Goal: Task Accomplishment & Management: Manage account settings

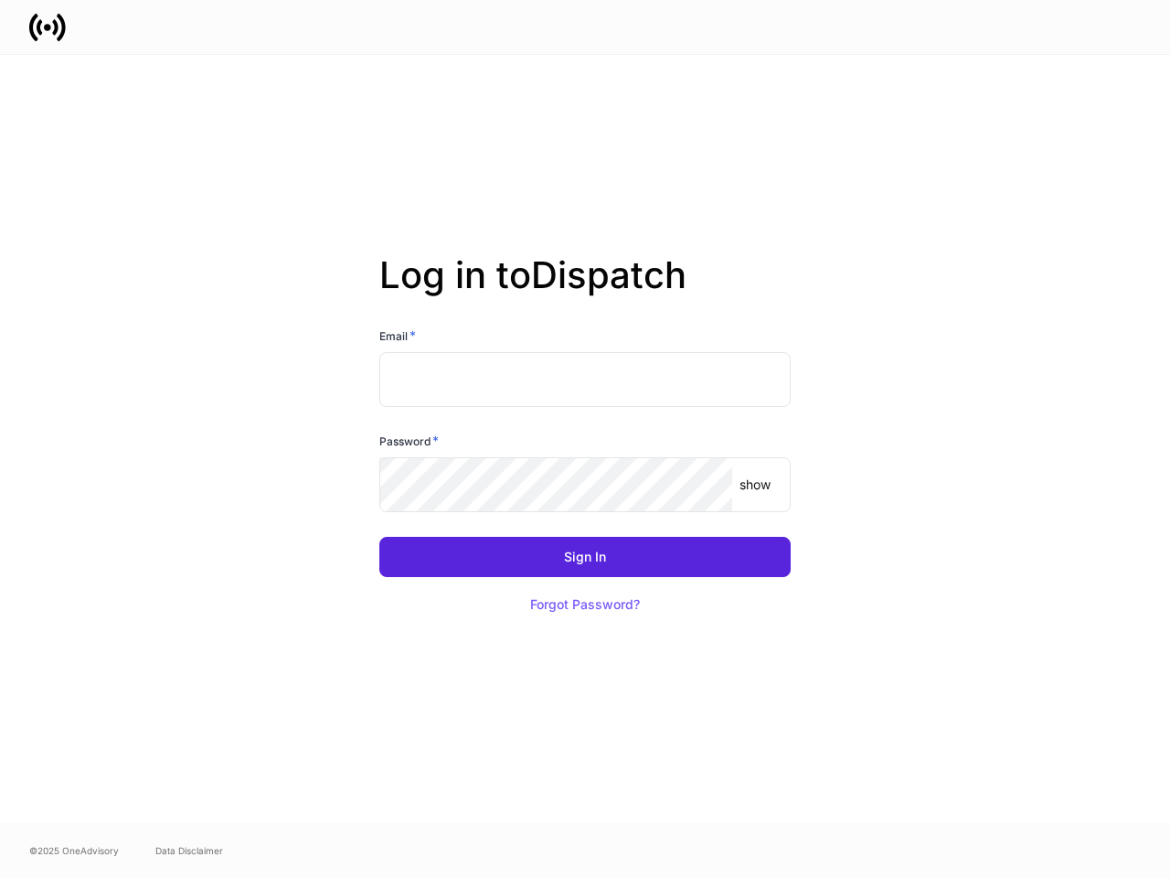
click at [585, 439] on div "Password *" at bounding box center [584, 445] width 411 height 26
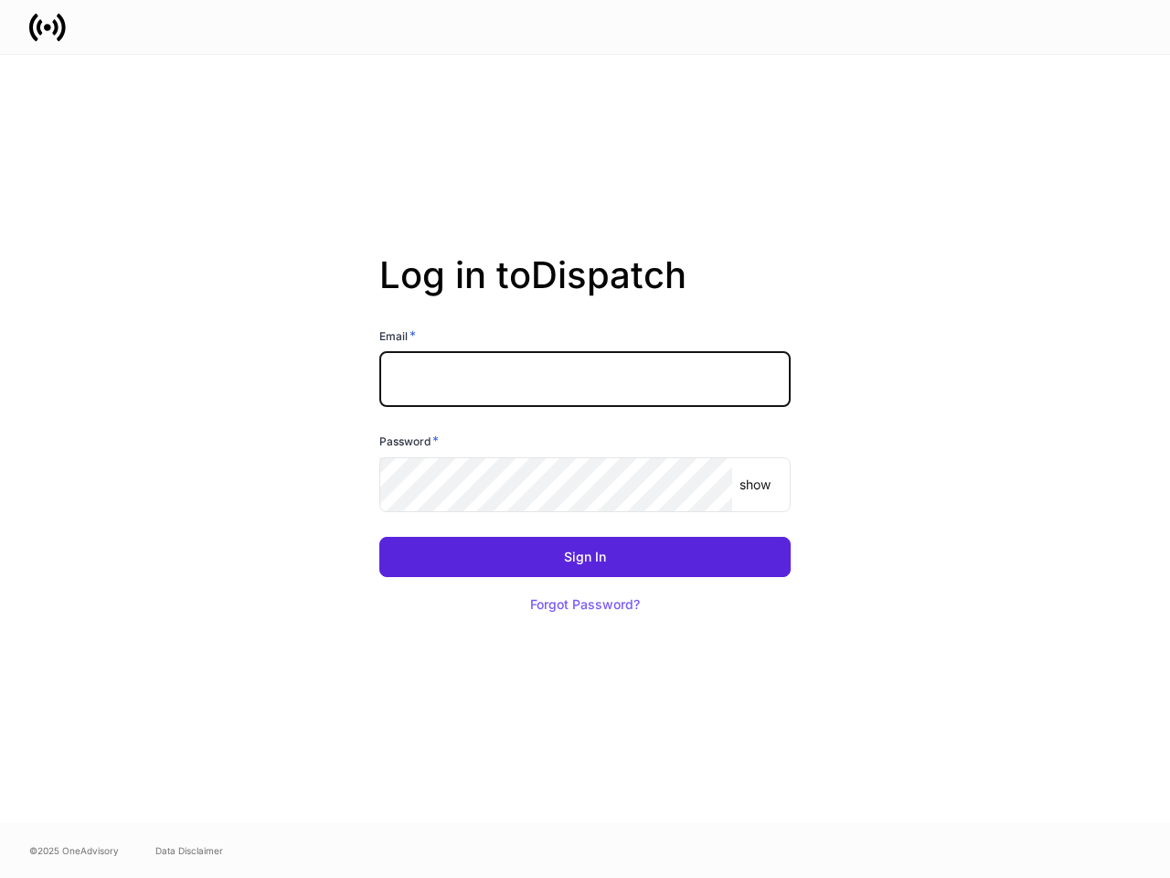
click at [585, 379] on input "text" at bounding box center [584, 379] width 411 height 55
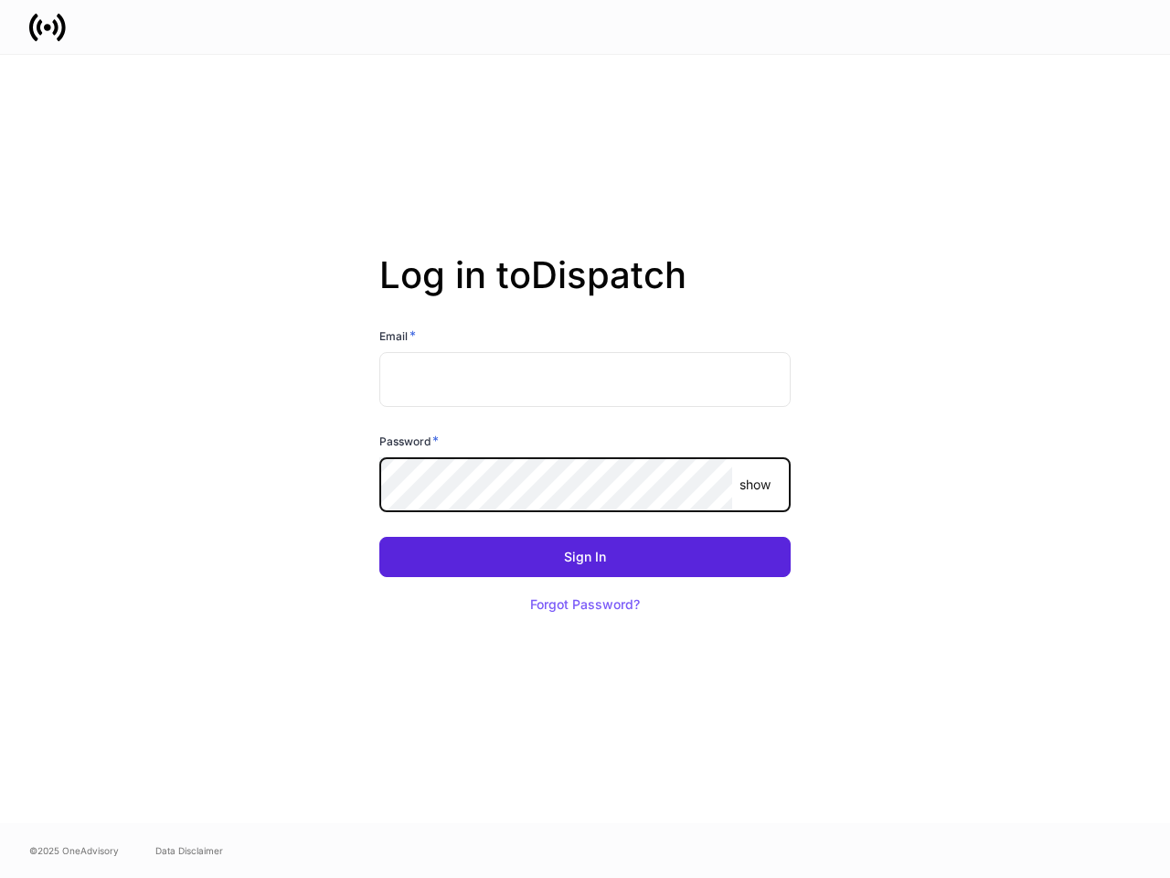
click at [755, 485] on p "show" at bounding box center [755, 484] width 31 height 18
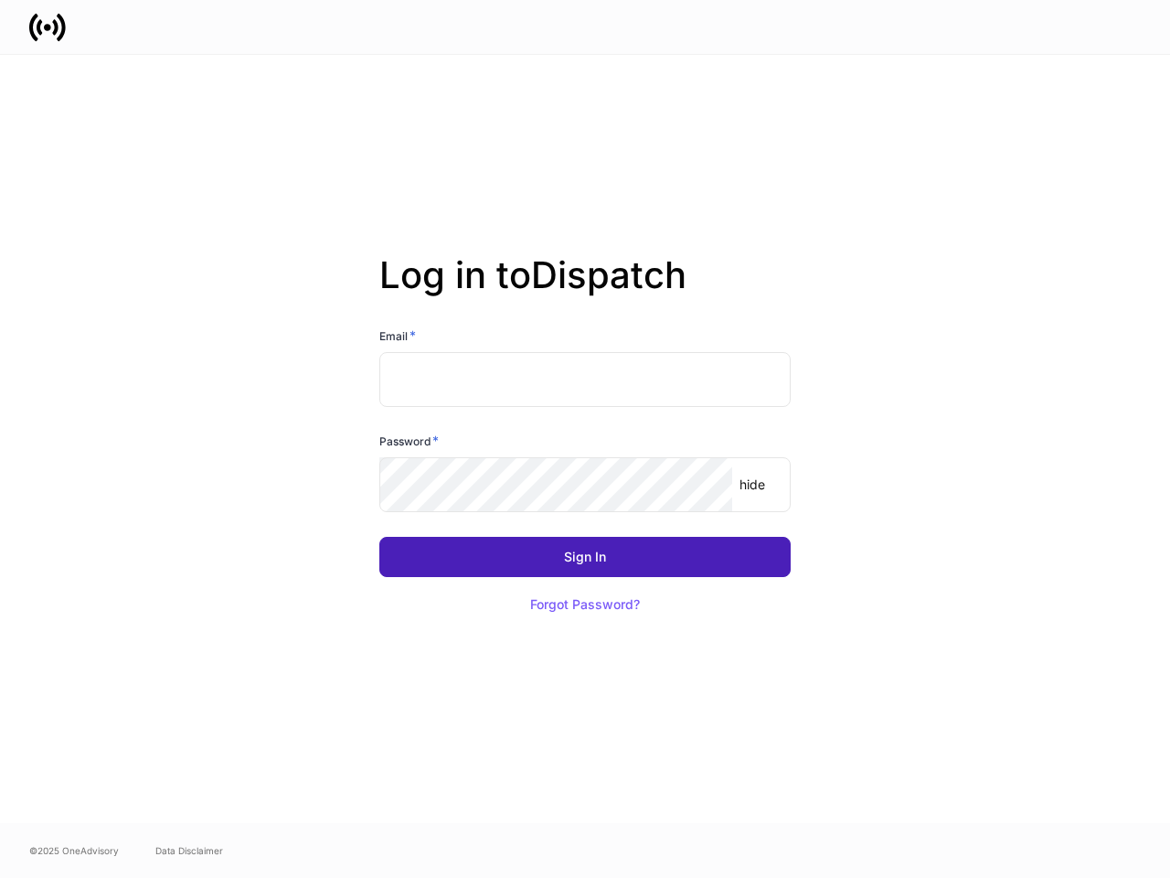
click at [585, 557] on div "Sign In" at bounding box center [585, 556] width 42 height 13
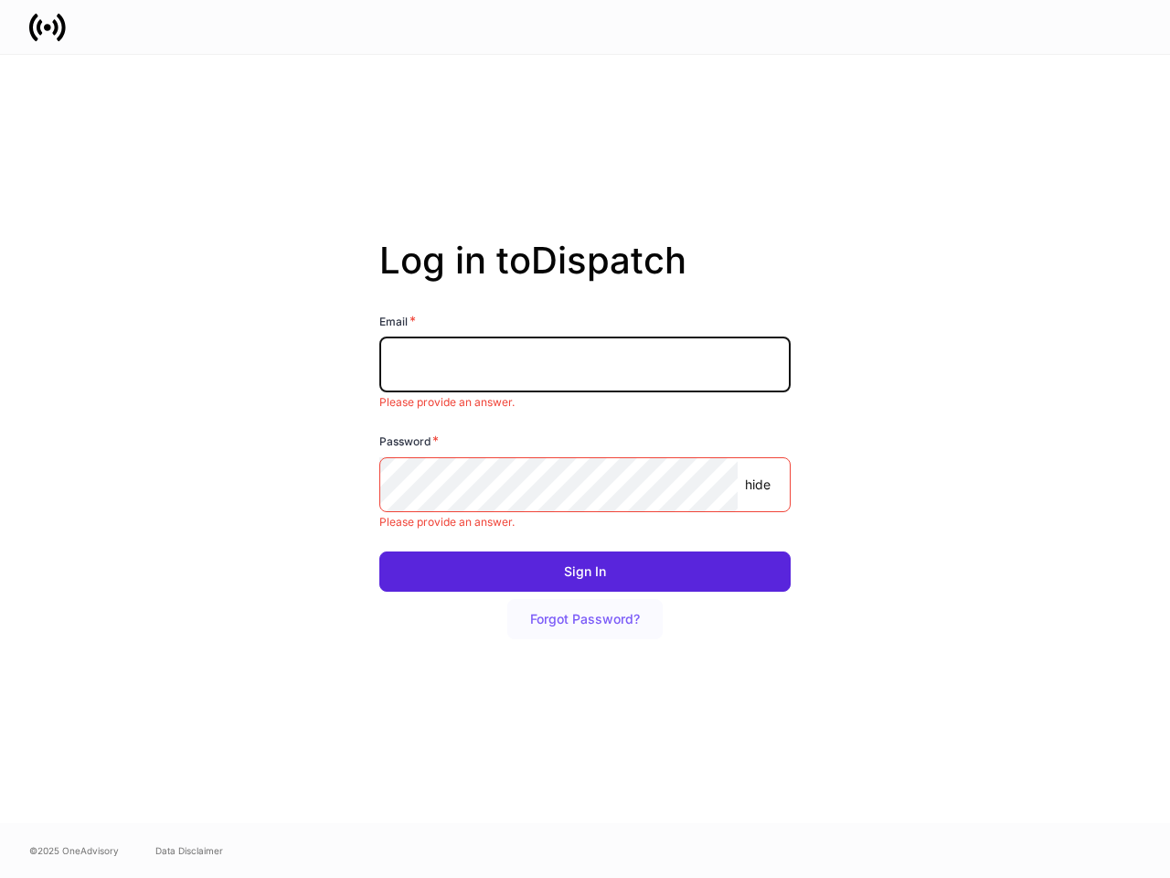
click at [585, 604] on button "Forgot Password?" at bounding box center [584, 619] width 155 height 40
